Goal: Task Accomplishment & Management: Manage account settings

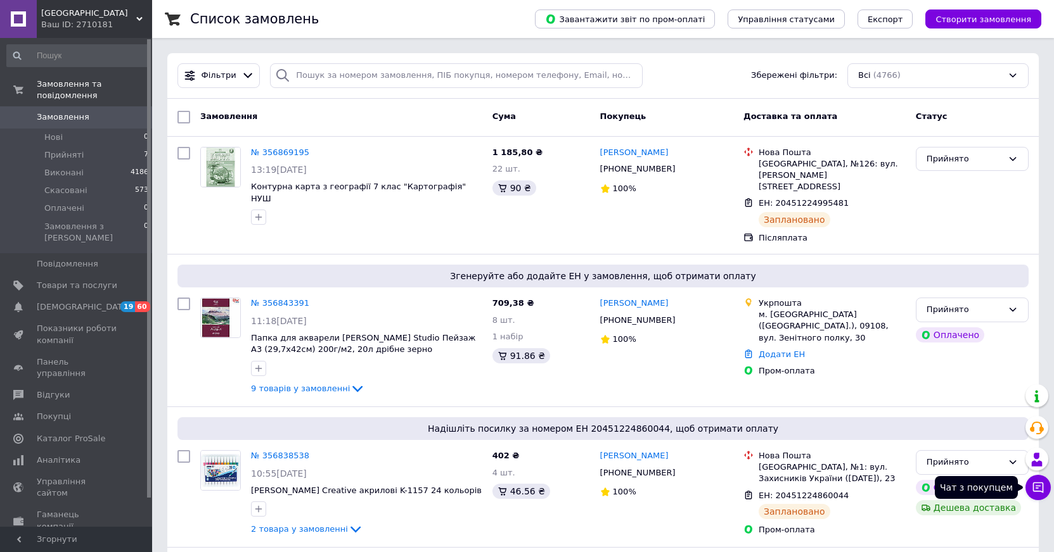
click at [1041, 488] on icon at bounding box center [1037, 488] width 13 height 13
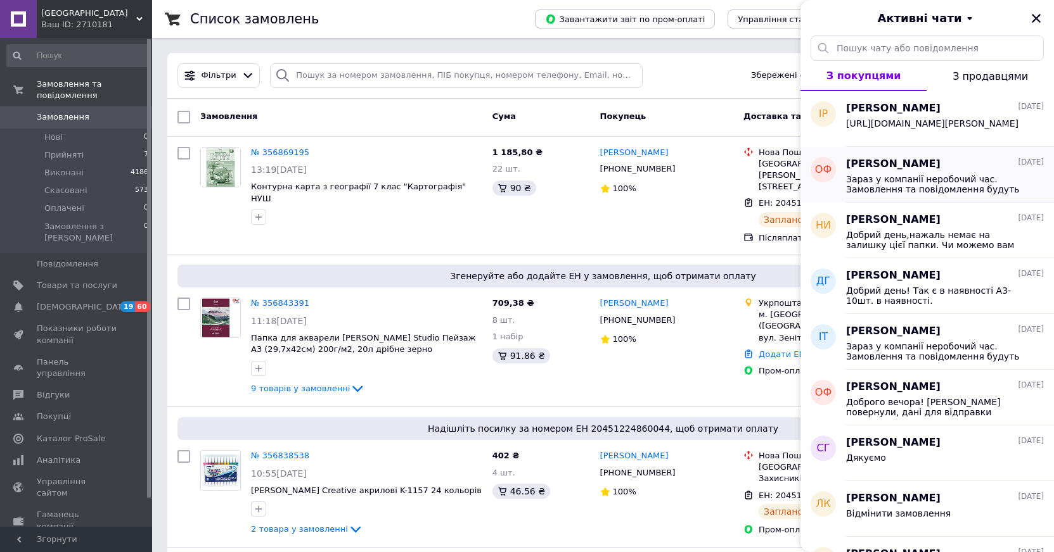
click at [1011, 182] on span "Зараз у компанії неробочий час. Замовлення та повідомлення будуть оброблені з 0…" at bounding box center [936, 184] width 180 height 20
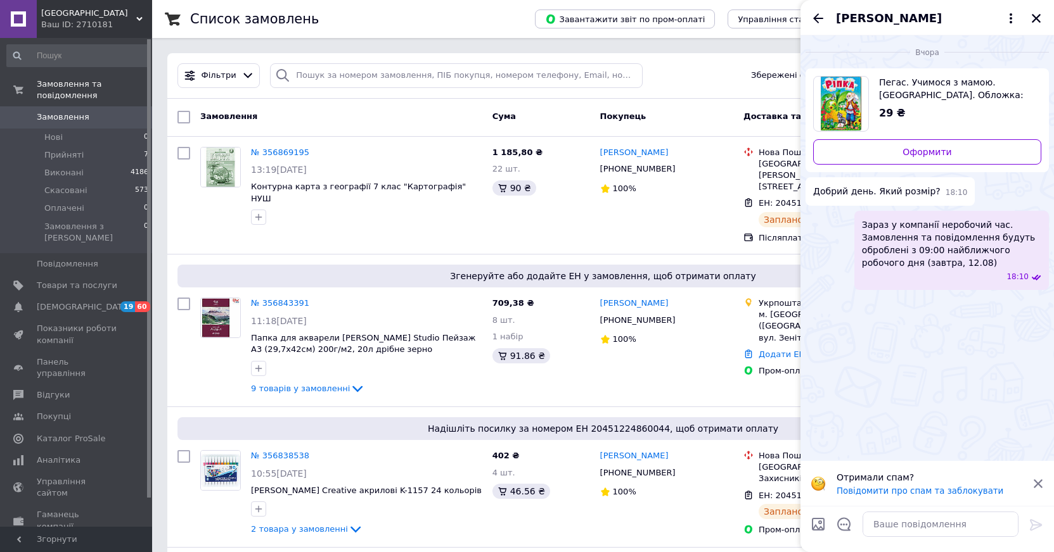
click at [895, 89] on span "Пегас. Учимося з мамою. Ріпка. Обложка: твёрдая, формат: 80х110 кол-во стр. 10 …" at bounding box center [955, 88] width 152 height 25
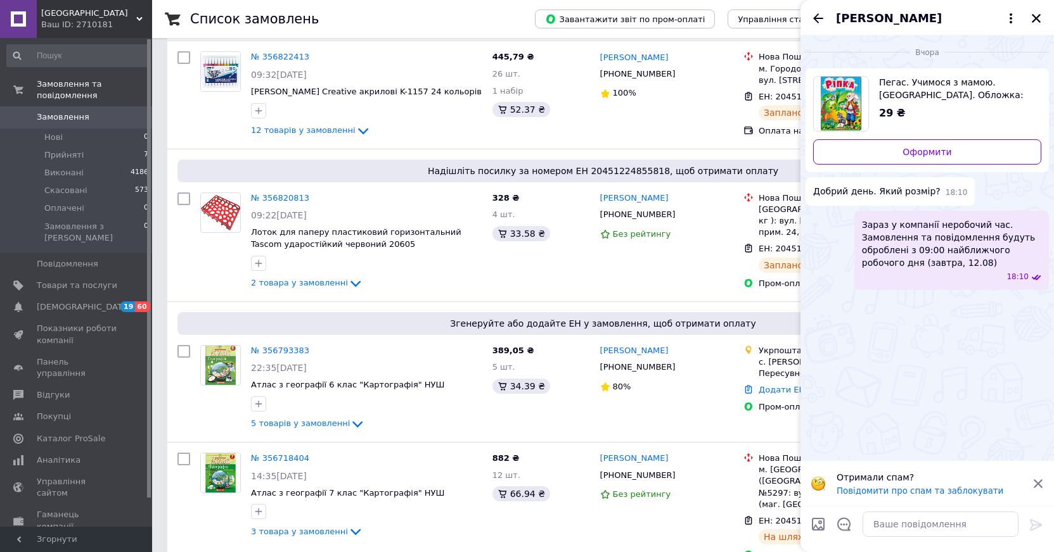
scroll to position [697, 0]
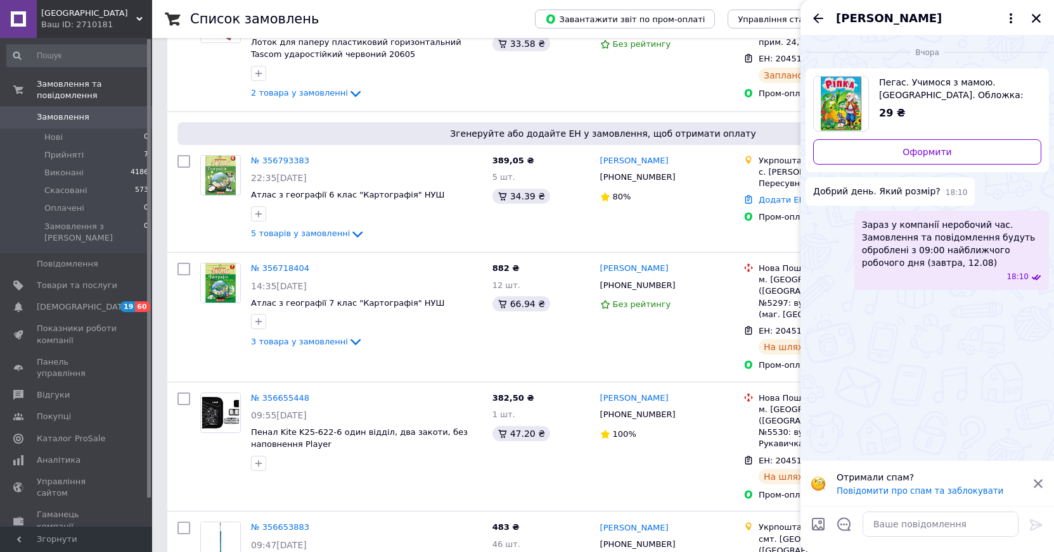
click at [1028, 96] on span "Пегас. Учимося з мамою. Ріпка. Обложка: твёрдая, формат: 80х110 кол-во стр. 10 …" at bounding box center [955, 88] width 152 height 25
click at [888, 523] on textarea at bounding box center [940, 524] width 156 height 25
click at [882, 524] on textarea at bounding box center [940, 524] width 156 height 25
click at [881, 524] on textarea at bounding box center [940, 524] width 156 height 25
type textarea "д"
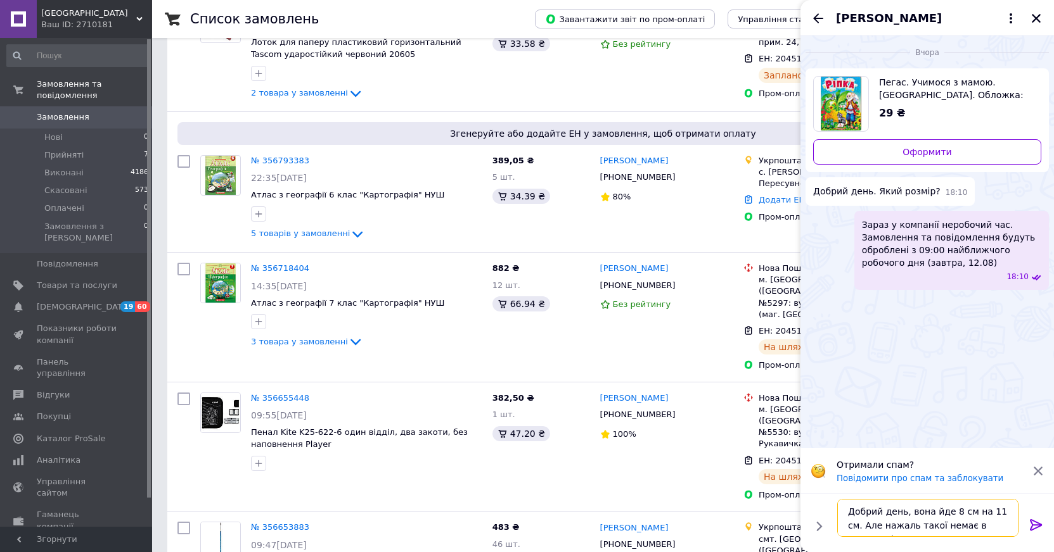
type textarea "Добрий день, вона йде 8 см на 11 см. Але нажаль такої немає в наявності."
click at [1033, 525] on icon at bounding box center [1036, 525] width 12 height 11
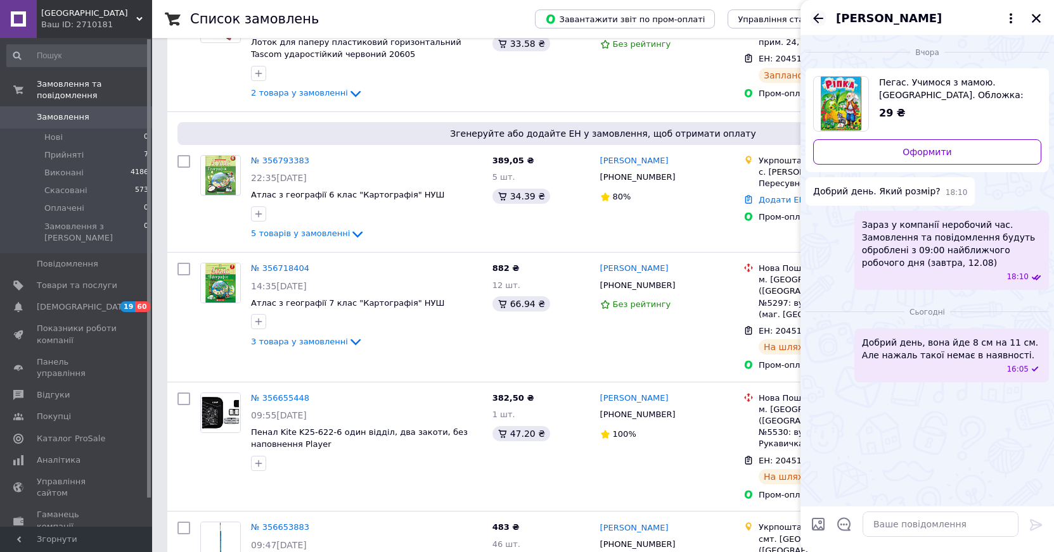
click at [817, 20] on icon "Назад" at bounding box center [817, 18] width 15 height 15
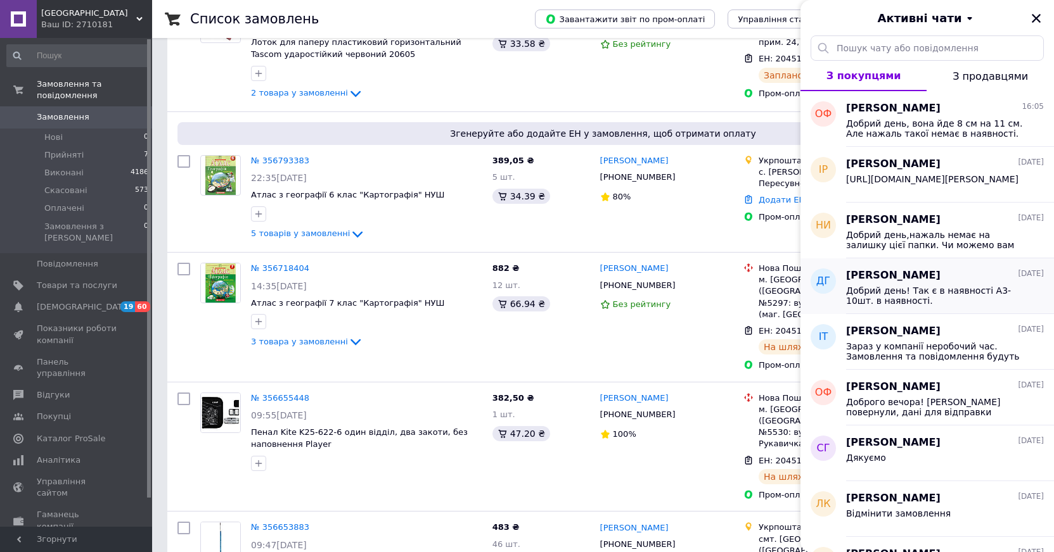
click at [971, 304] on span "Добрий день! Так є в наявності А3-10шт. в наявності." at bounding box center [936, 296] width 180 height 20
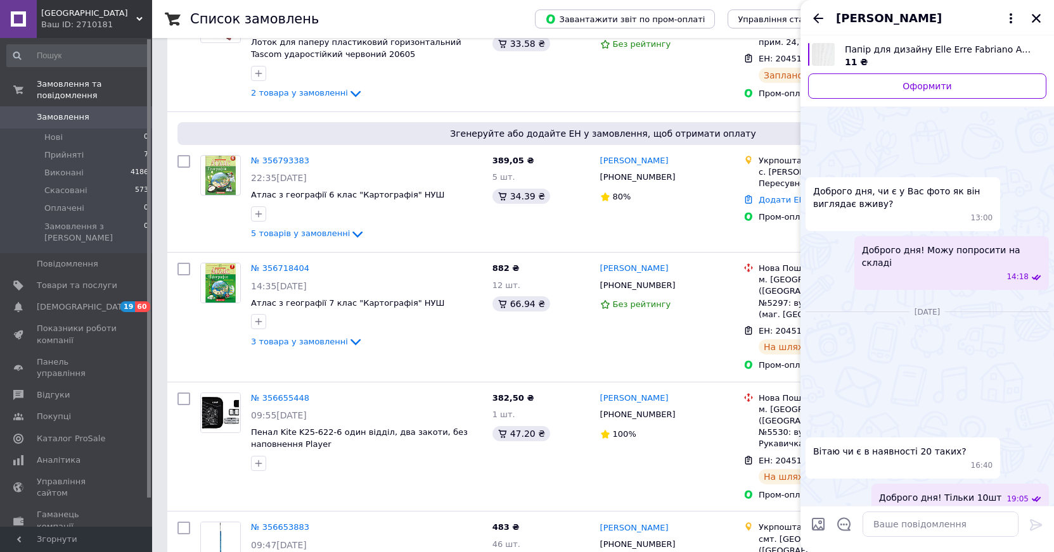
scroll to position [997, 0]
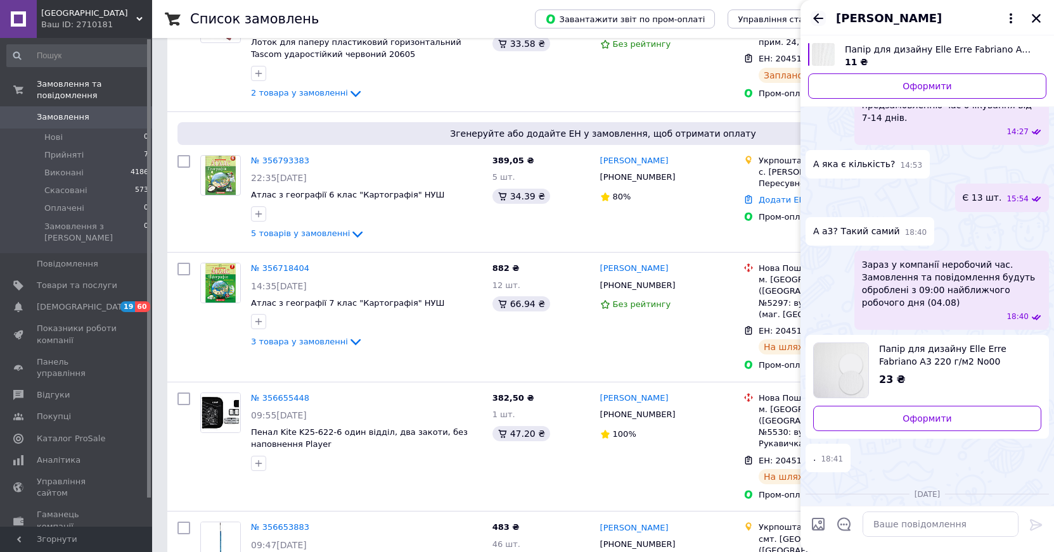
click at [822, 16] on icon "Назад" at bounding box center [817, 18] width 15 height 15
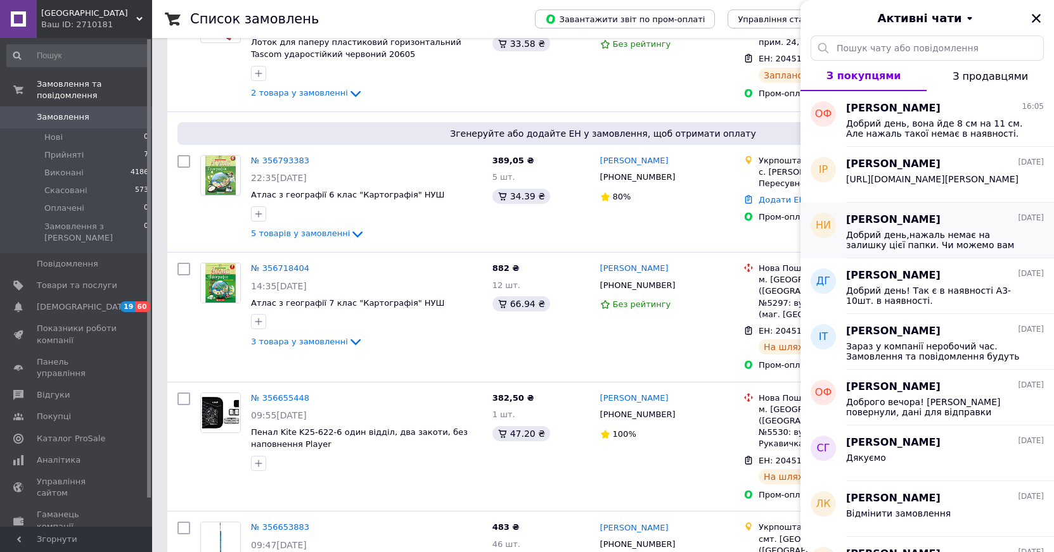
click at [1017, 254] on div "Николай Иваненко 11.08.2025 Добрий день,нажаль немає на залишку цієї папки. Чи …" at bounding box center [950, 231] width 208 height 56
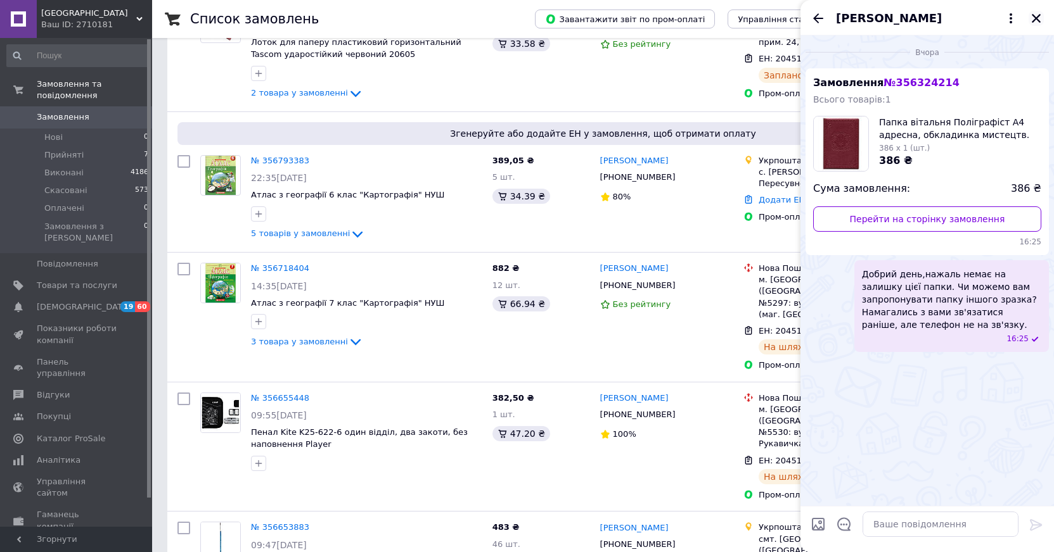
click at [1038, 20] on icon "Закрити" at bounding box center [1035, 18] width 9 height 9
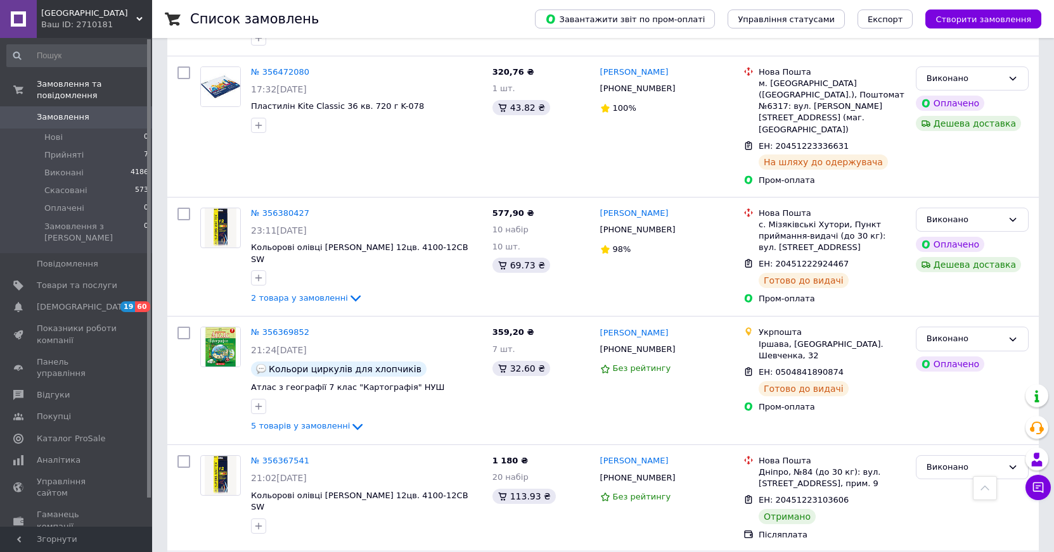
scroll to position [1774, 0]
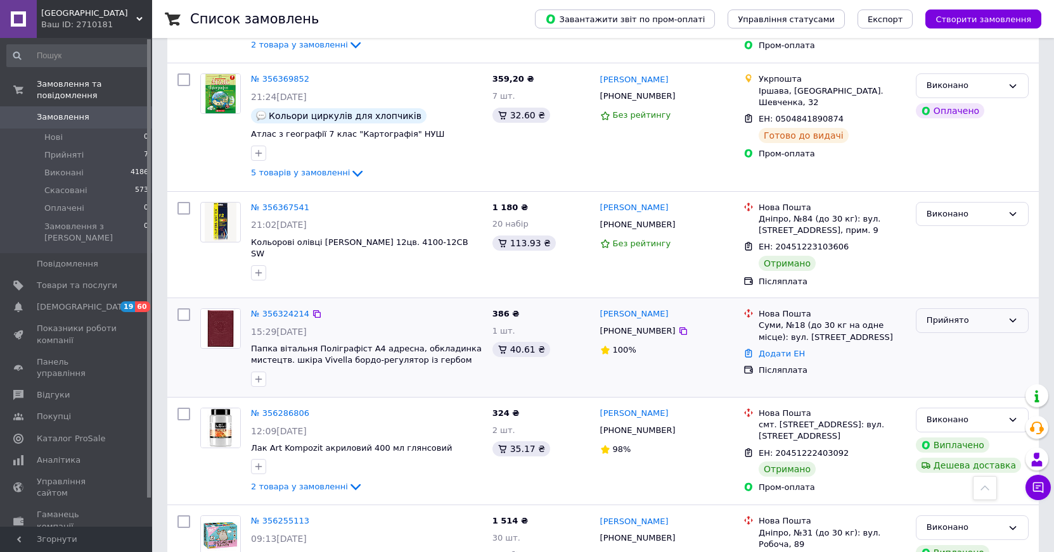
click at [1012, 316] on icon at bounding box center [1012, 321] width 10 height 10
click at [958, 359] on li "Скасовано" at bounding box center [972, 370] width 112 height 23
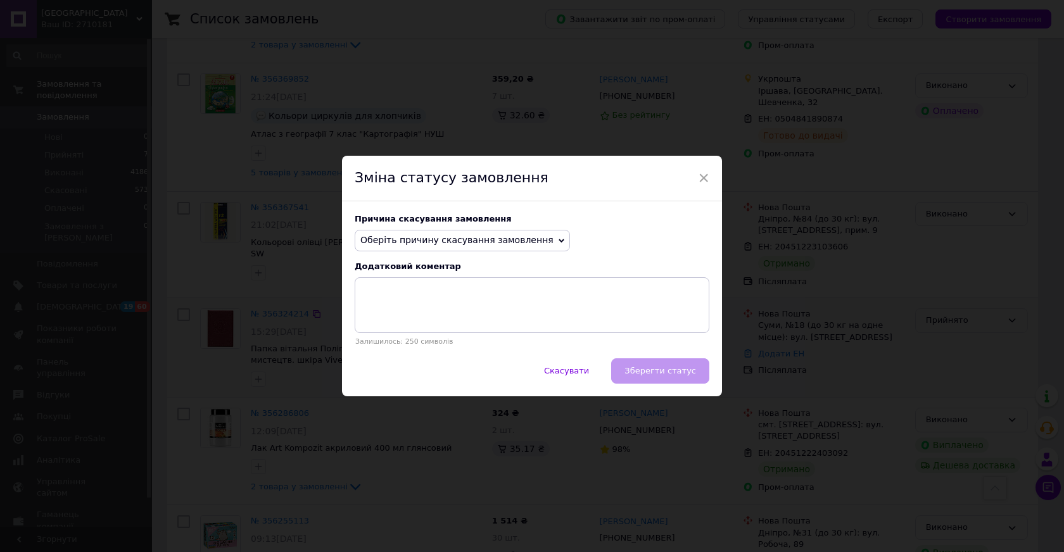
click at [559, 240] on icon at bounding box center [562, 241] width 6 height 4
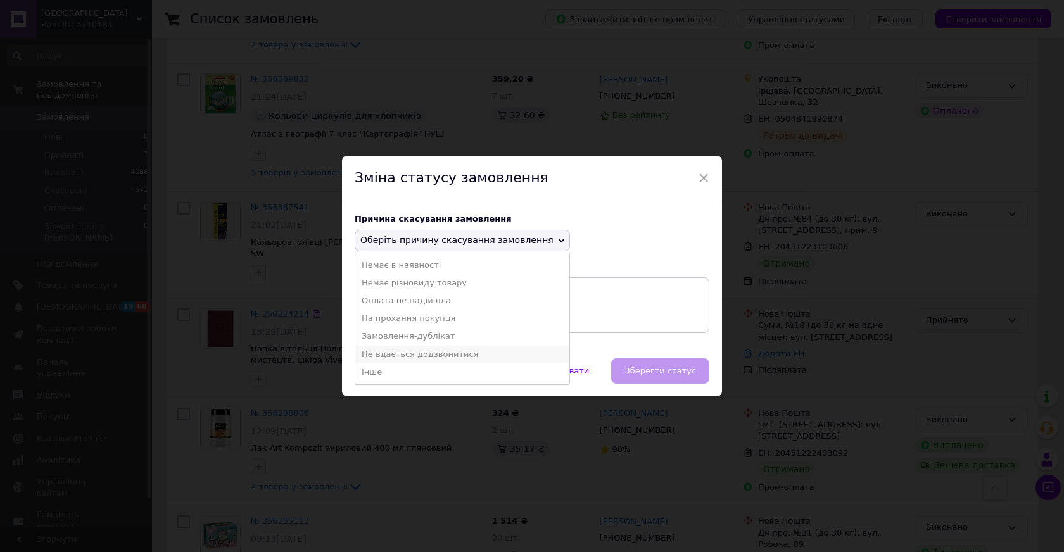
click at [429, 355] on li "Не вдається додзвонитися" at bounding box center [462, 355] width 214 height 18
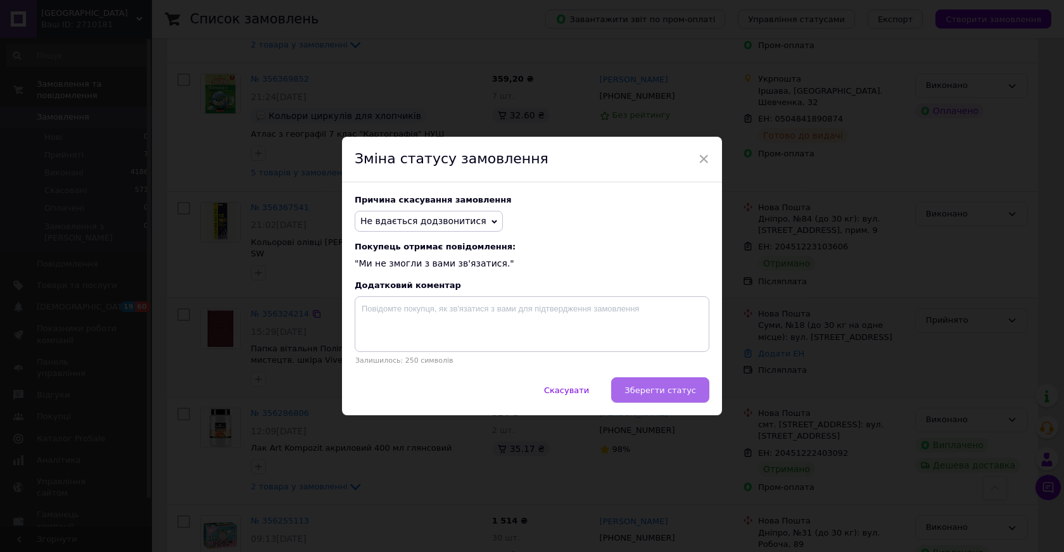
click at [660, 395] on span "Зберегти статус" at bounding box center [661, 391] width 72 height 10
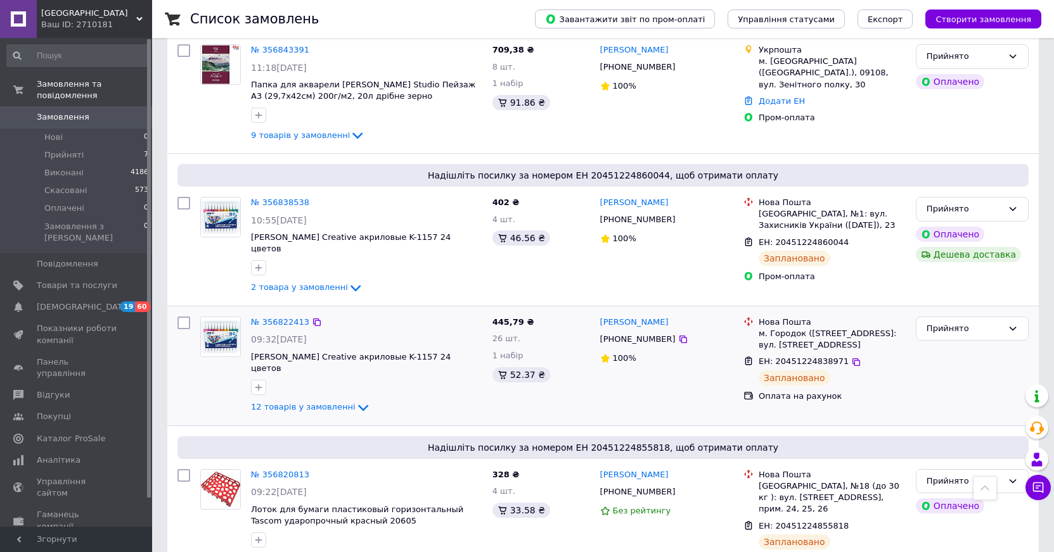
scroll to position [0, 0]
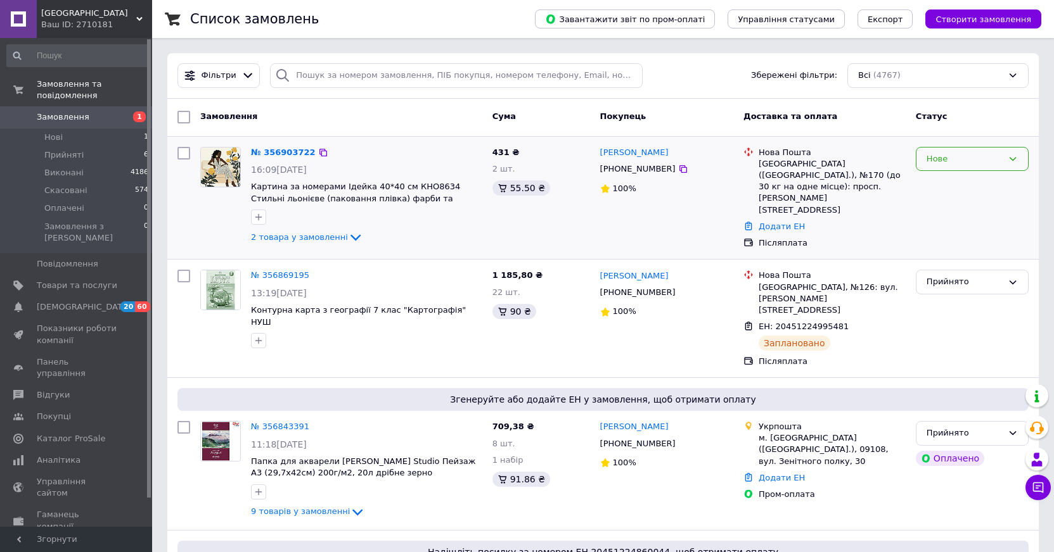
click at [1017, 160] on div "Нове" at bounding box center [971, 159] width 113 height 25
click at [957, 184] on li "Прийнято" at bounding box center [972, 185] width 112 height 23
click at [288, 151] on link "№ 356903722" at bounding box center [280, 153] width 58 height 10
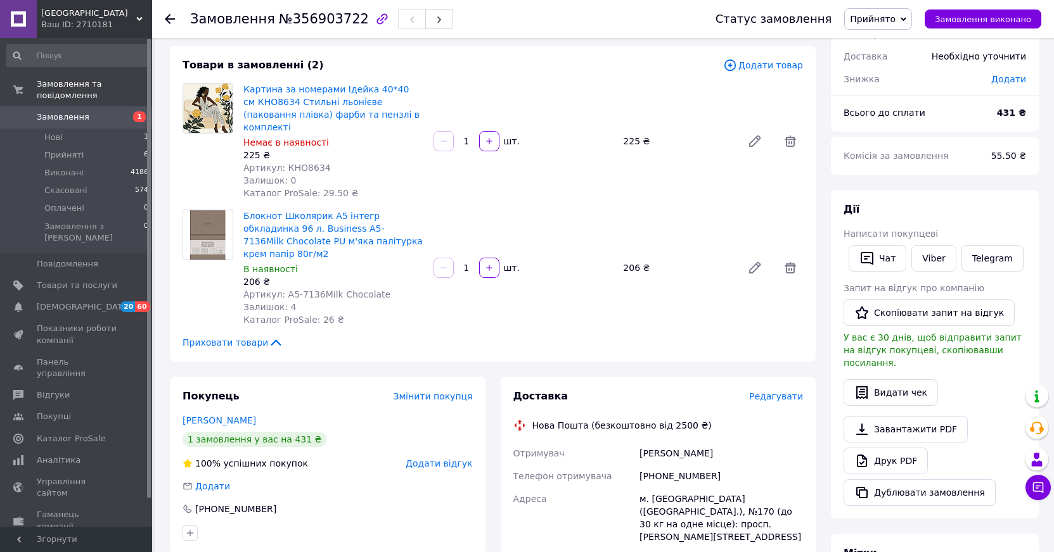
scroll to position [317, 0]
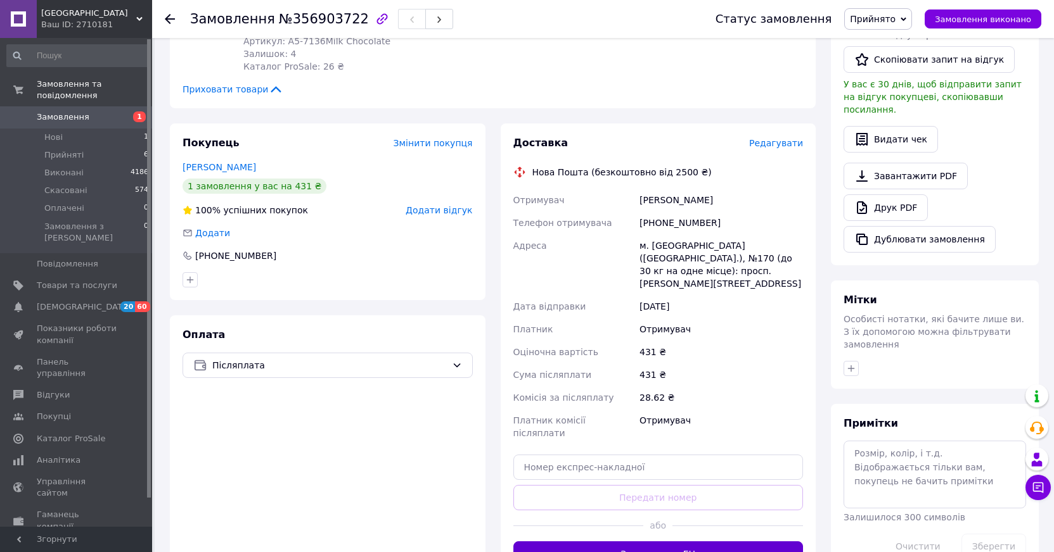
click at [672, 542] on button "Згенерувати ЕН" at bounding box center [658, 554] width 290 height 25
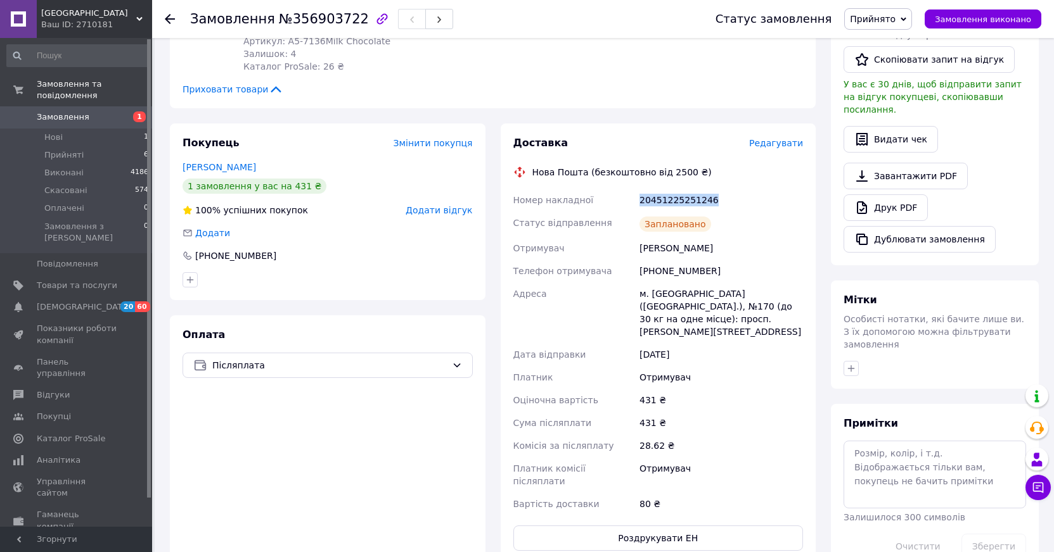
drag, startPoint x: 711, startPoint y: 174, endPoint x: 623, endPoint y: 177, distance: 88.7
click at [623, 189] on div "Номер накладної 20451225251246 Статус відправлення Заплановано Отримувач [PERSO…" at bounding box center [658, 352] width 295 height 327
copy div "Номер накладної 20451225251246"
click at [167, 17] on use at bounding box center [170, 19] width 10 height 10
